Goal: Entertainment & Leisure: Consume media (video, audio)

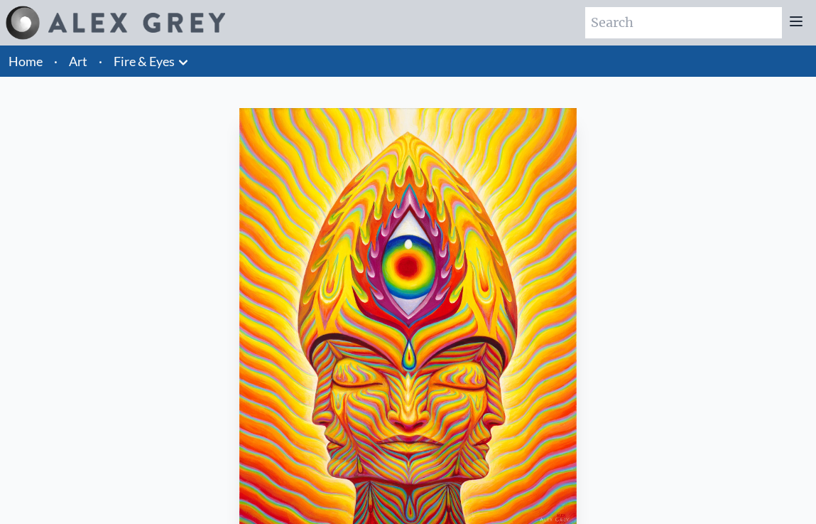
click at [87, 70] on li "Art" at bounding box center [78, 60] width 30 height 31
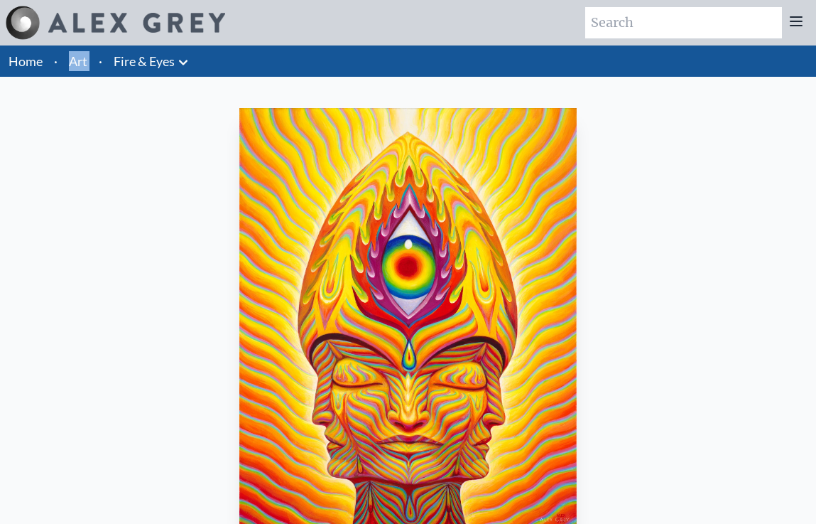
click at [87, 70] on li "Art" at bounding box center [78, 60] width 30 height 31
click at [80, 65] on link "Art" at bounding box center [78, 61] width 18 height 20
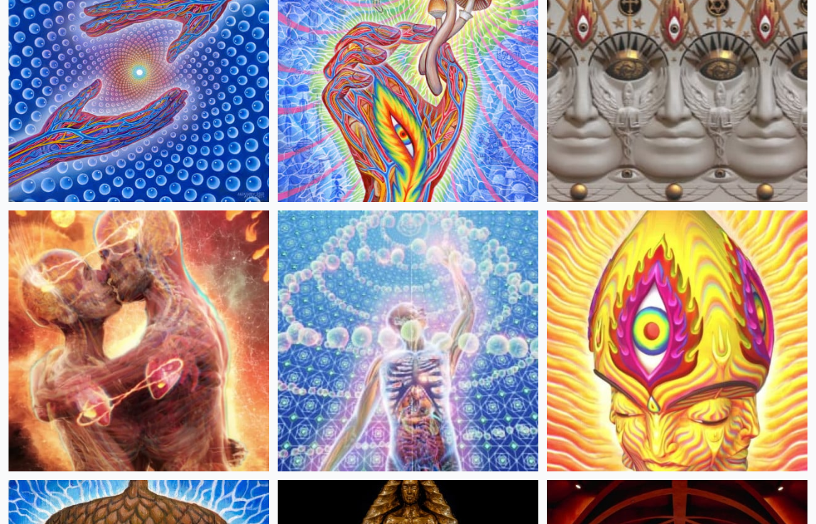
scroll to position [498, 0]
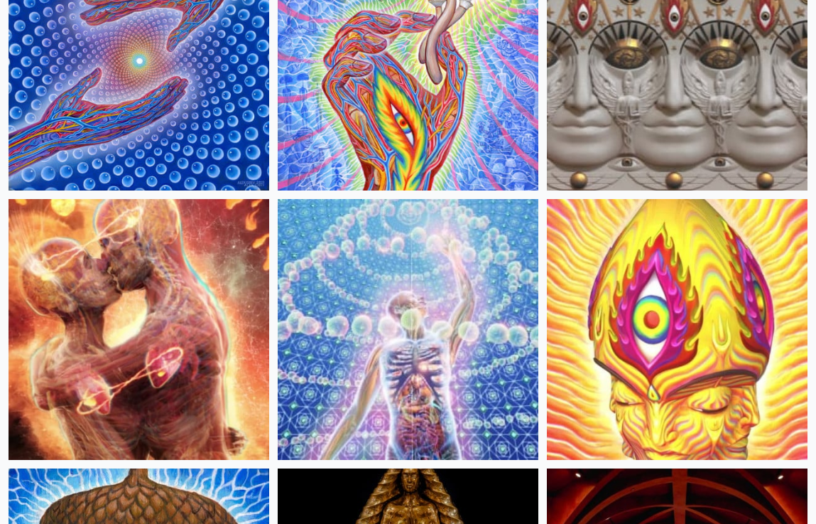
click at [323, 287] on img at bounding box center [408, 329] width 261 height 261
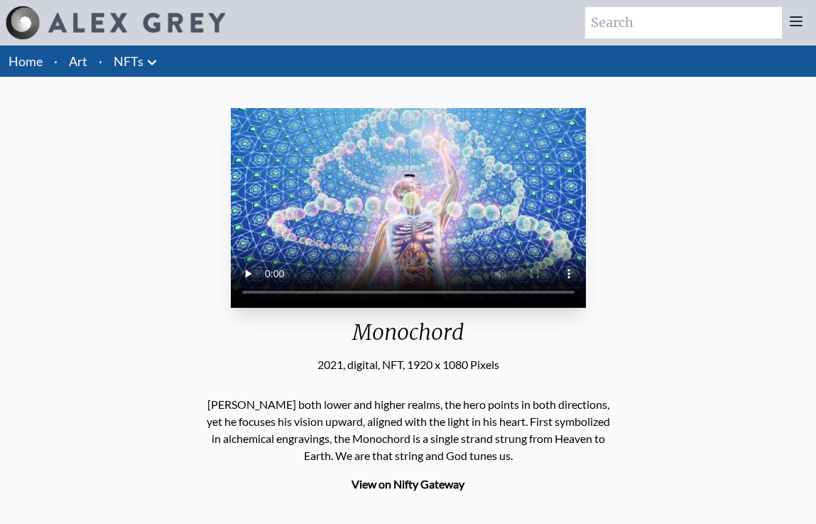
scroll to position [67, 0]
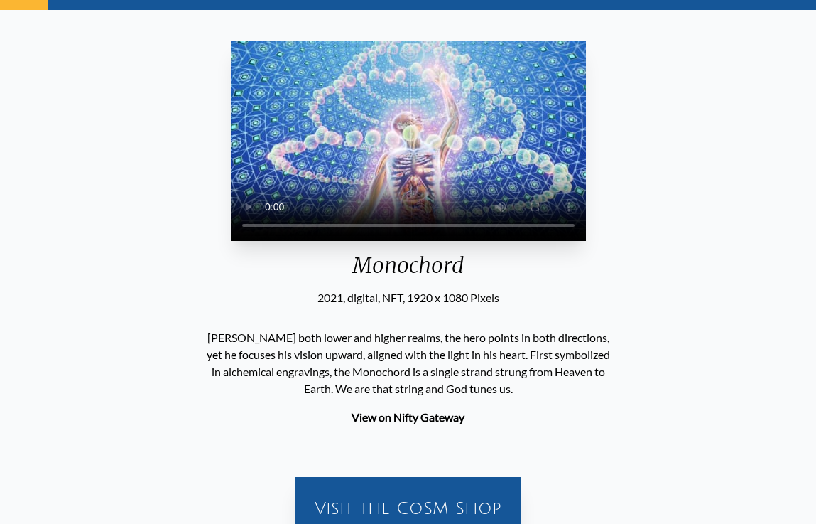
click at [405, 237] on video "Your browser does not support the video tag." at bounding box center [408, 141] width 355 height 200
click at [231, 241] on video "Your browser does not support the video tag." at bounding box center [408, 141] width 355 height 200
click at [299, 241] on video "Your browser does not support the video tag." at bounding box center [408, 141] width 355 height 200
click at [307, 241] on video "Your browser does not support the video tag." at bounding box center [408, 141] width 355 height 200
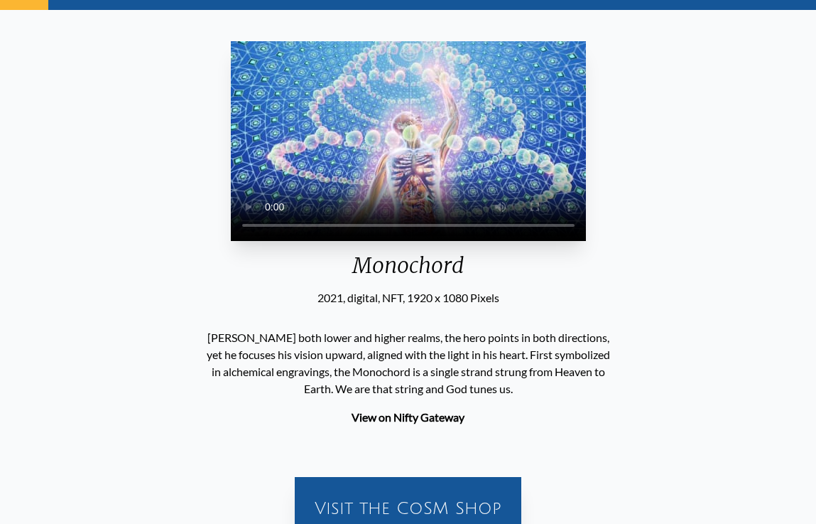
click at [500, 171] on video "Your browser does not support the video tag." at bounding box center [408, 141] width 355 height 200
